Goal: Information Seeking & Learning: Find specific fact

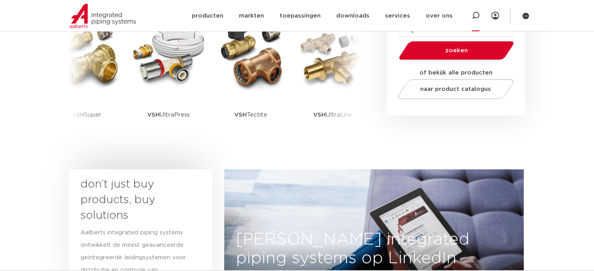
click at [478, 18] on icon at bounding box center [476, 16] width 8 height 8
click at [267, 18] on input "Zoeken" at bounding box center [359, 15] width 246 height 16
paste input "171212920001"
type input "171212920001"
click button "Zoeken" at bounding box center [0, 0] width 0 height 0
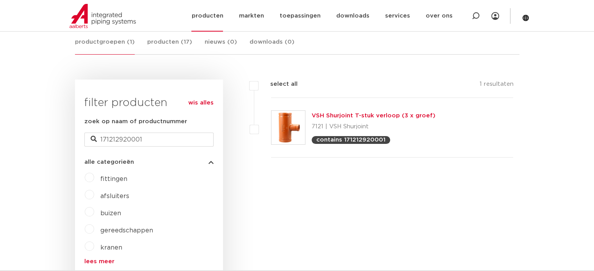
click at [106, 13] on img at bounding box center [103, 16] width 66 height 24
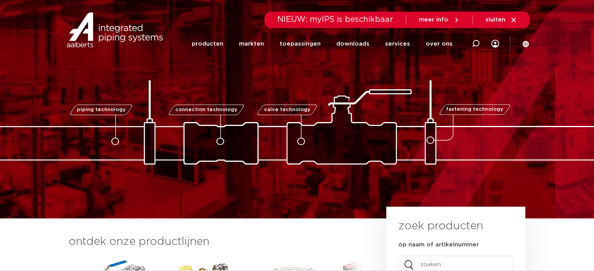
click at [470, 43] on div at bounding box center [475, 44] width 31 height 32
paste input "171212910001"
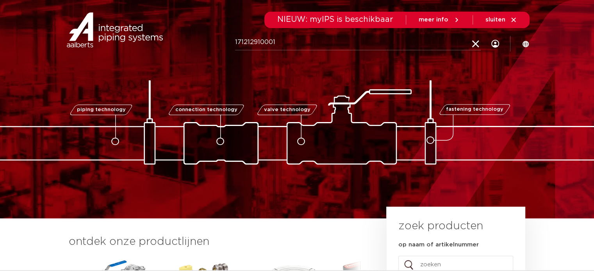
type input "171212910001"
click button "Zoeken" at bounding box center [0, 0] width 0 height 0
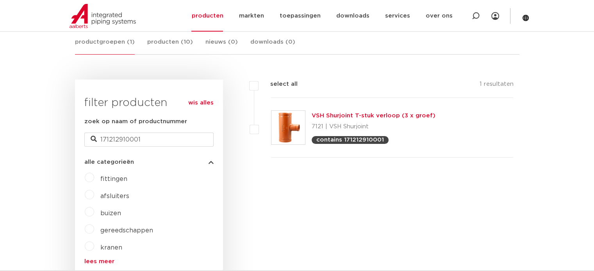
drag, startPoint x: 312, startPoint y: 241, endPoint x: 319, endPoint y: 219, distance: 22.6
drag, startPoint x: 394, startPoint y: 167, endPoint x: 406, endPoint y: 110, distance: 57.9
click at [399, 164] on div "filters select all 1 resultaten VSH Shurjoint T-stuk verloop (3 x groef)" at bounding box center [371, 128] width 285 height 97
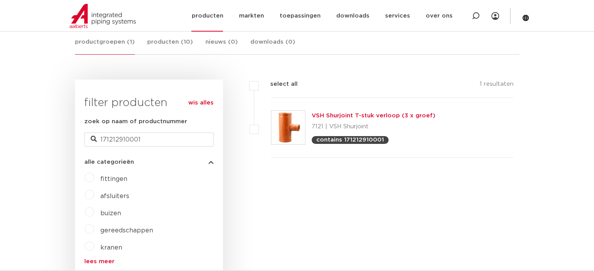
click at [473, 15] on icon at bounding box center [476, 16] width 8 height 8
click at [284, 17] on input "Zoeken" at bounding box center [359, 15] width 246 height 16
paste input "171212910001"
type input "171212910001"
click button "Zoeken" at bounding box center [0, 0] width 0 height 0
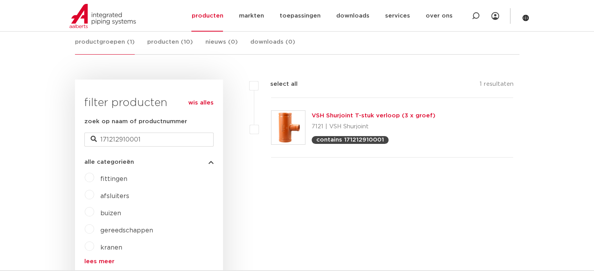
click at [359, 138] on p "contains 171212910001" at bounding box center [350, 140] width 68 height 6
click at [349, 119] on link "VSH Shurjoint T-stuk verloop (3 x groef)" at bounding box center [374, 116] width 124 height 6
click at [349, 113] on link "VSH Shurjoint T-stuk verloop (3 x groef)" at bounding box center [374, 116] width 124 height 6
click at [350, 114] on link "VSH Shurjoint T-stuk verloop (3 x groef)" at bounding box center [374, 116] width 124 height 6
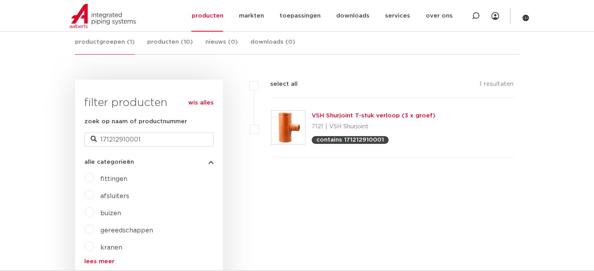
click at [350, 114] on link "VSH Shurjoint T-stuk verloop (3 x groef)" at bounding box center [374, 116] width 124 height 6
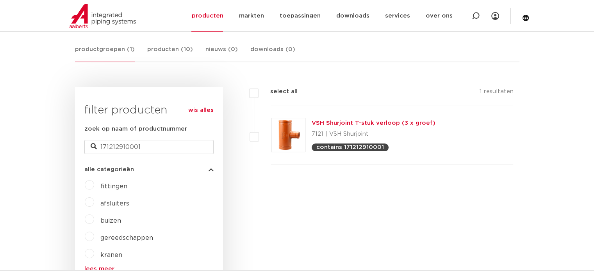
scroll to position [73, 0]
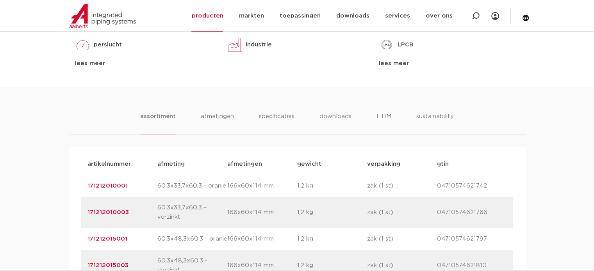
scroll to position [508, 0]
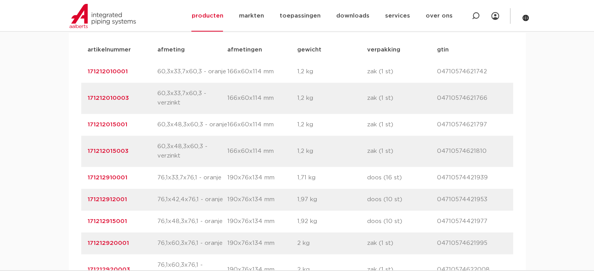
scroll to position [625, 0]
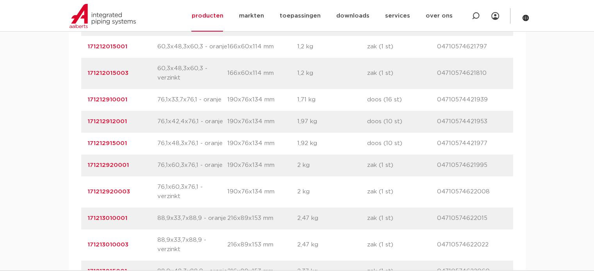
click at [118, 100] on link "171212910001" at bounding box center [107, 100] width 40 height 6
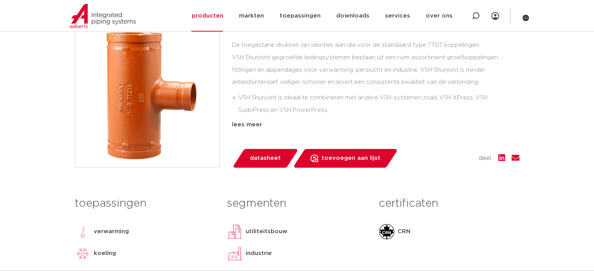
scroll to position [156, 0]
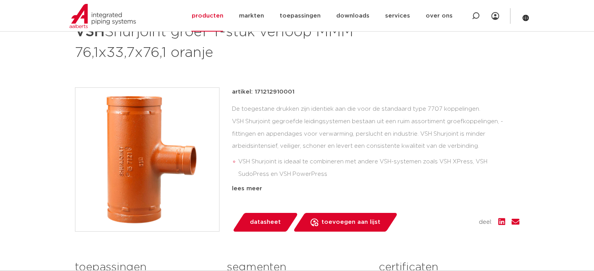
drag, startPoint x: 300, startPoint y: 90, endPoint x: 251, endPoint y: 91, distance: 48.4
click at [251, 91] on div "artikel: 171212910001" at bounding box center [375, 91] width 287 height 9
copy p "171212910001"
